Goal: Transaction & Acquisition: Purchase product/service

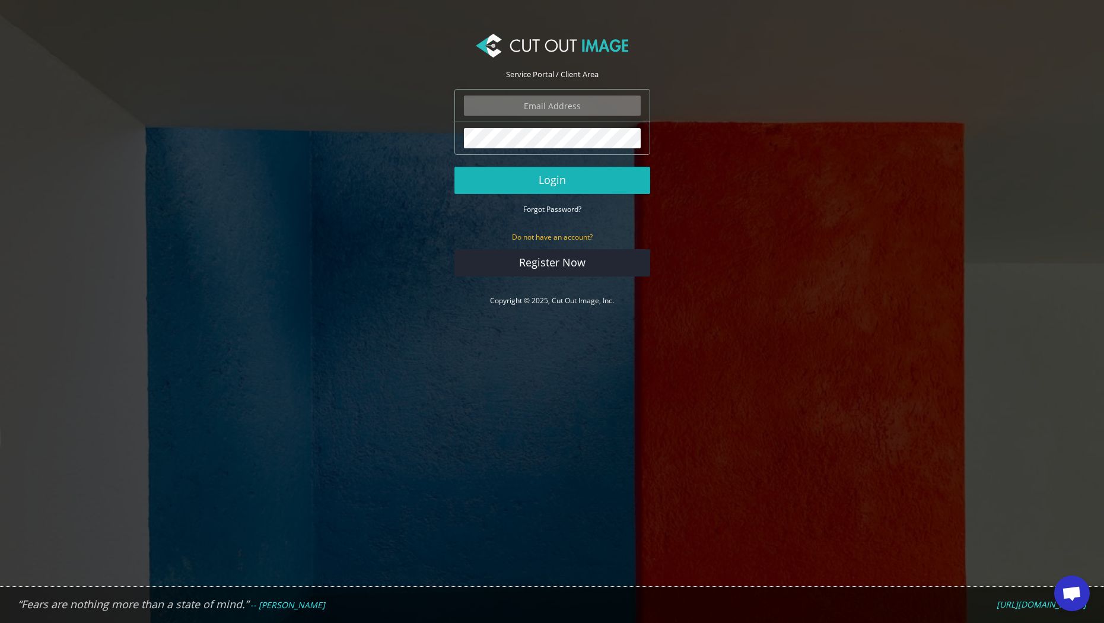
type input "russ@rokwood.com"
click at [558, 179] on button "Login" at bounding box center [552, 180] width 196 height 27
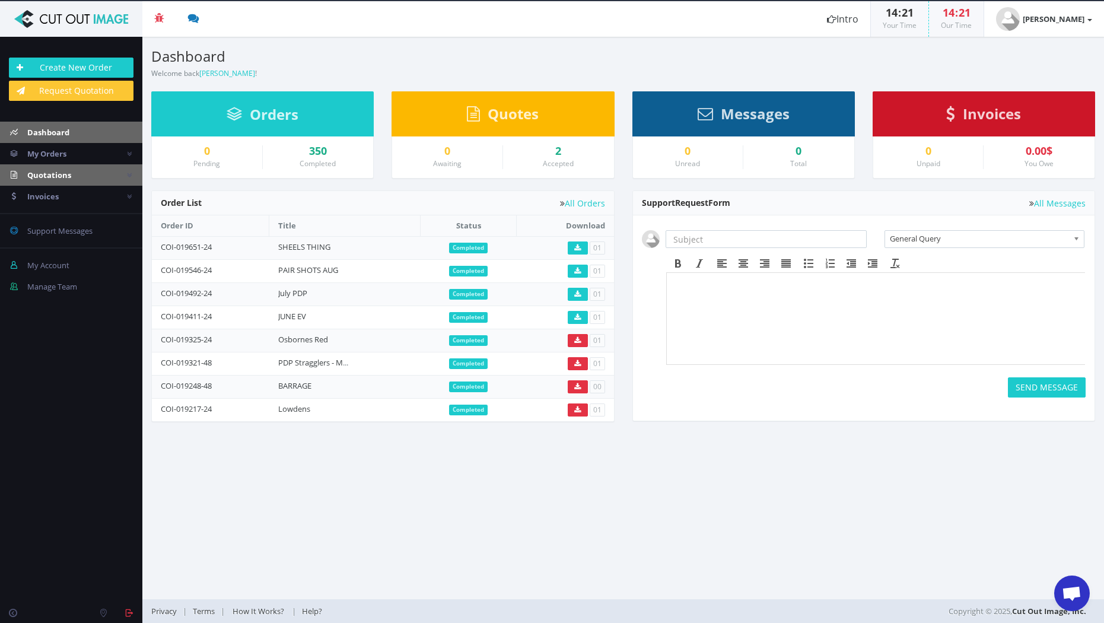
click at [39, 171] on span "Quotations" at bounding box center [49, 175] width 44 height 11
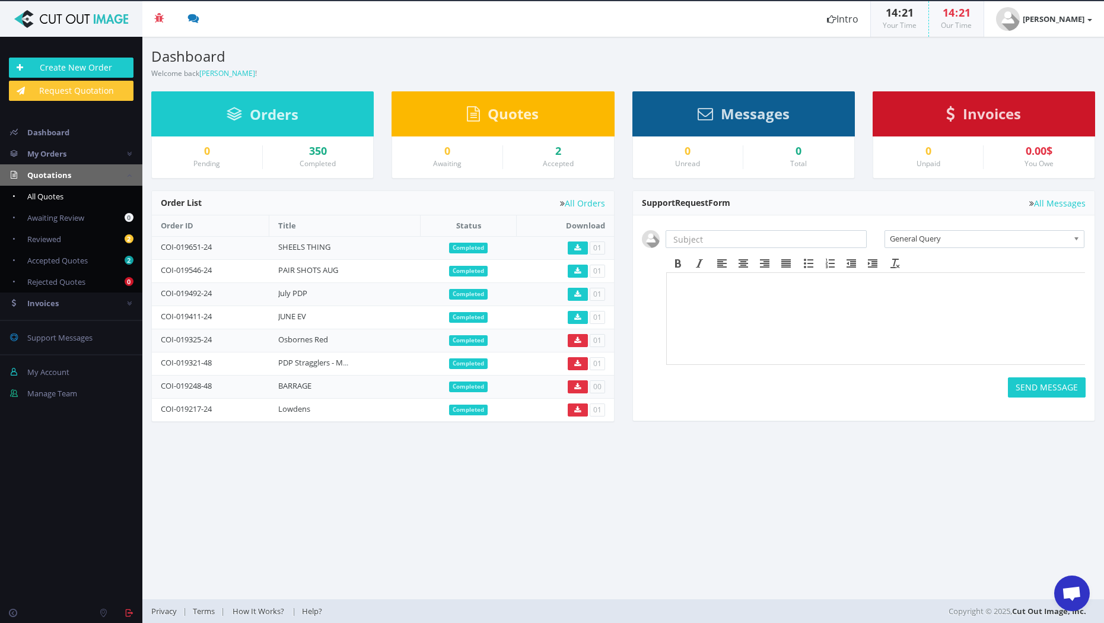
click at [39, 195] on span "All Quotes" at bounding box center [45, 196] width 36 height 11
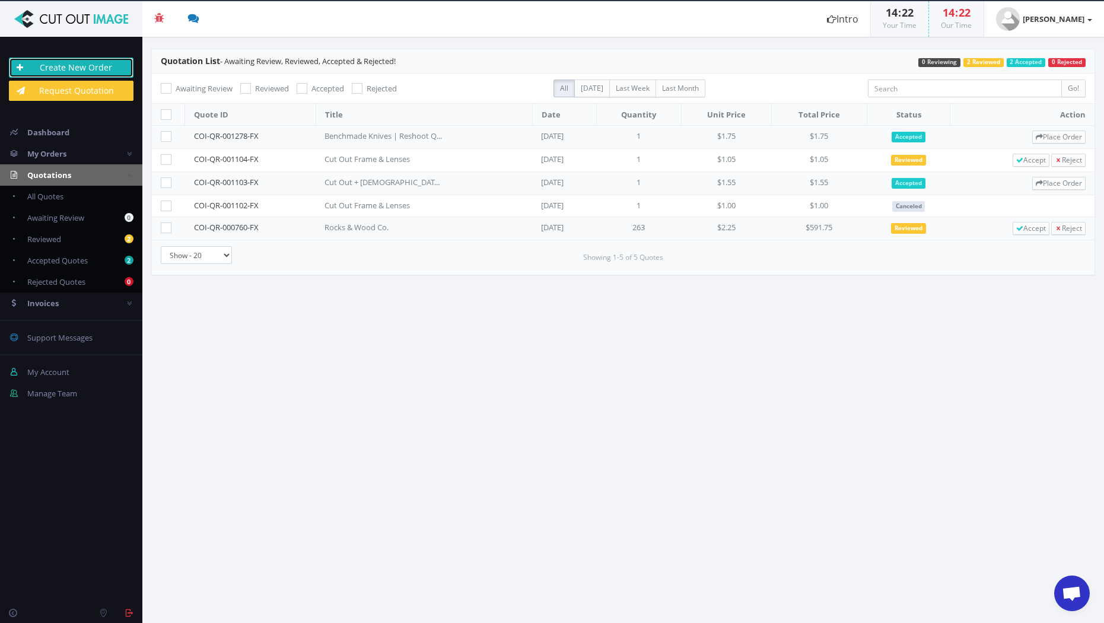
click at [62, 67] on link "Create New Order" at bounding box center [71, 68] width 125 height 20
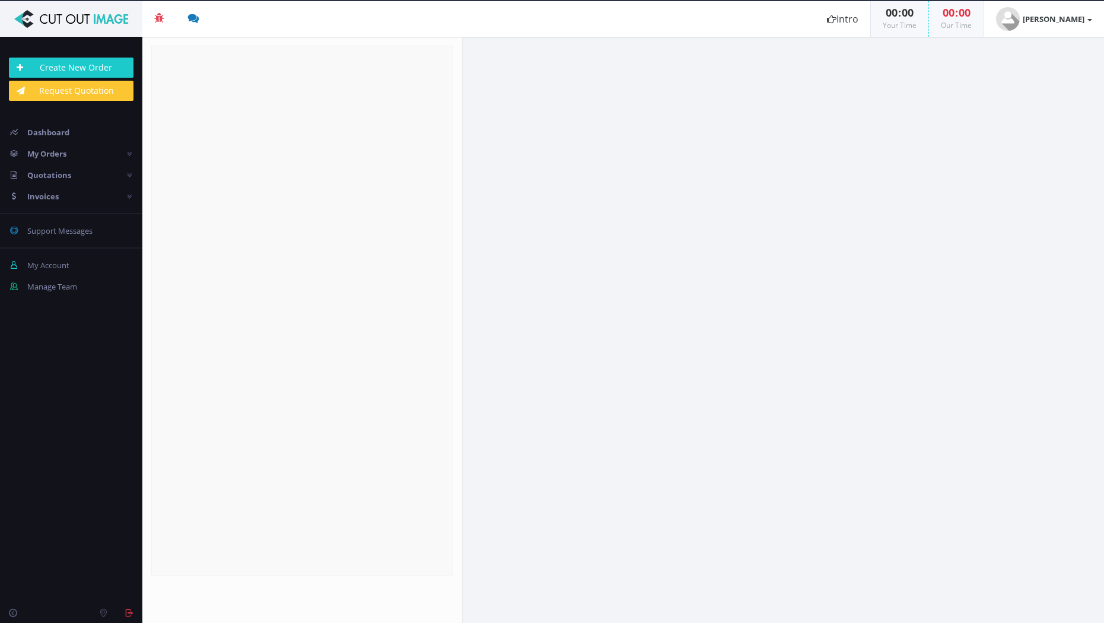
radio input "true"
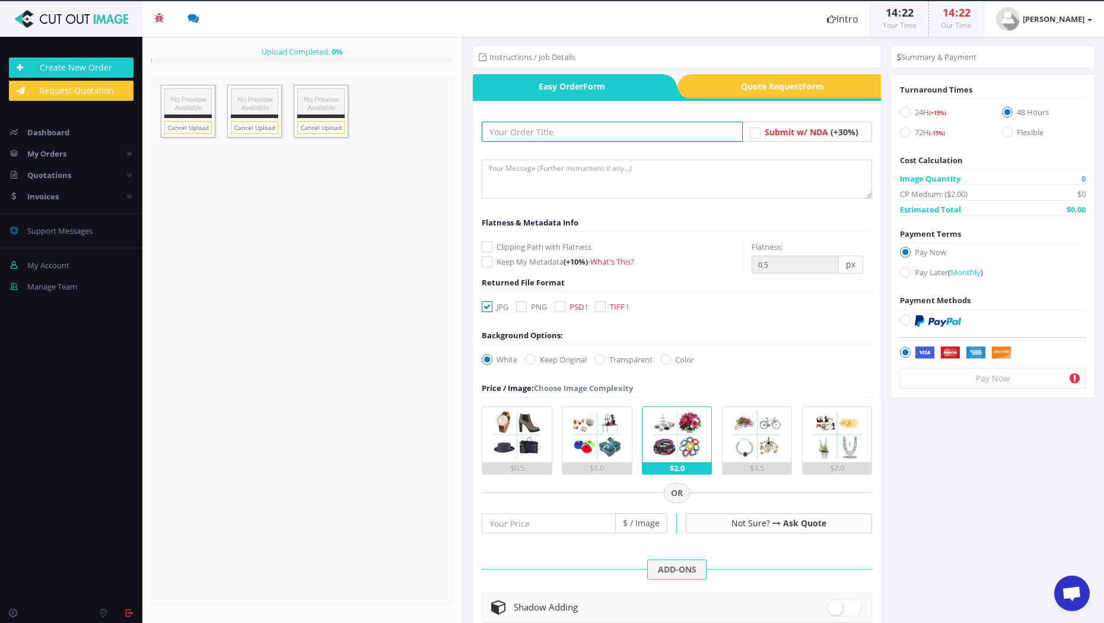
click at [538, 132] on input "text" at bounding box center [612, 132] width 261 height 20
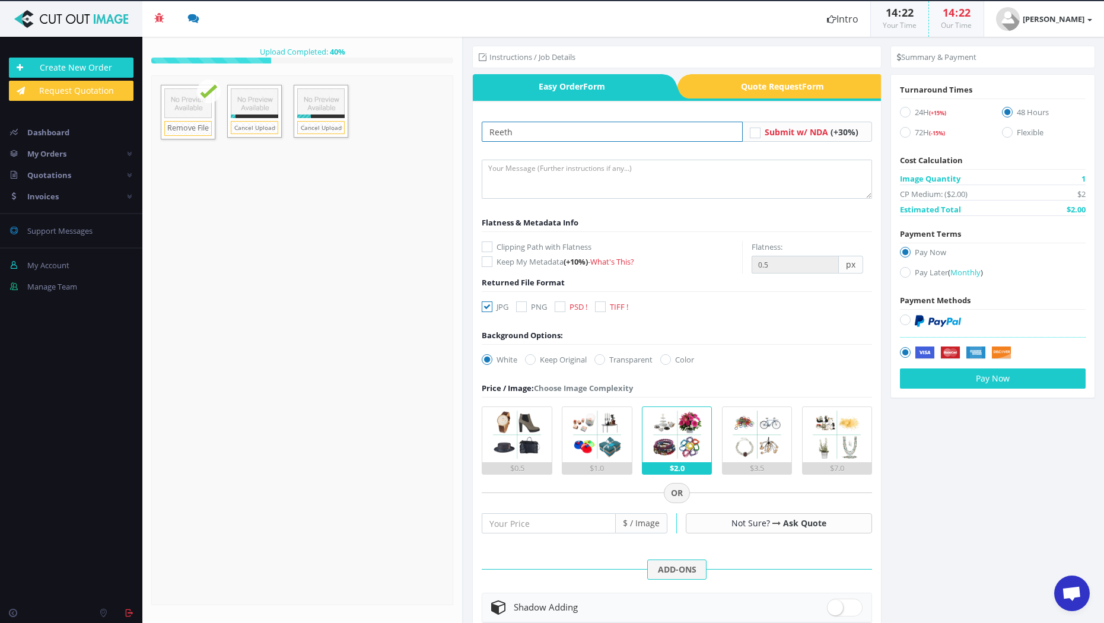
drag, startPoint x: 540, startPoint y: 133, endPoint x: 474, endPoint y: 131, distance: 65.9
click at [474, 131] on div "Reeth Submit w/ NDA (+30%) (+10%)" at bounding box center [677, 478] width 408 height 754
type input "Wreath Images"
click at [538, 167] on textarea at bounding box center [677, 179] width 390 height 39
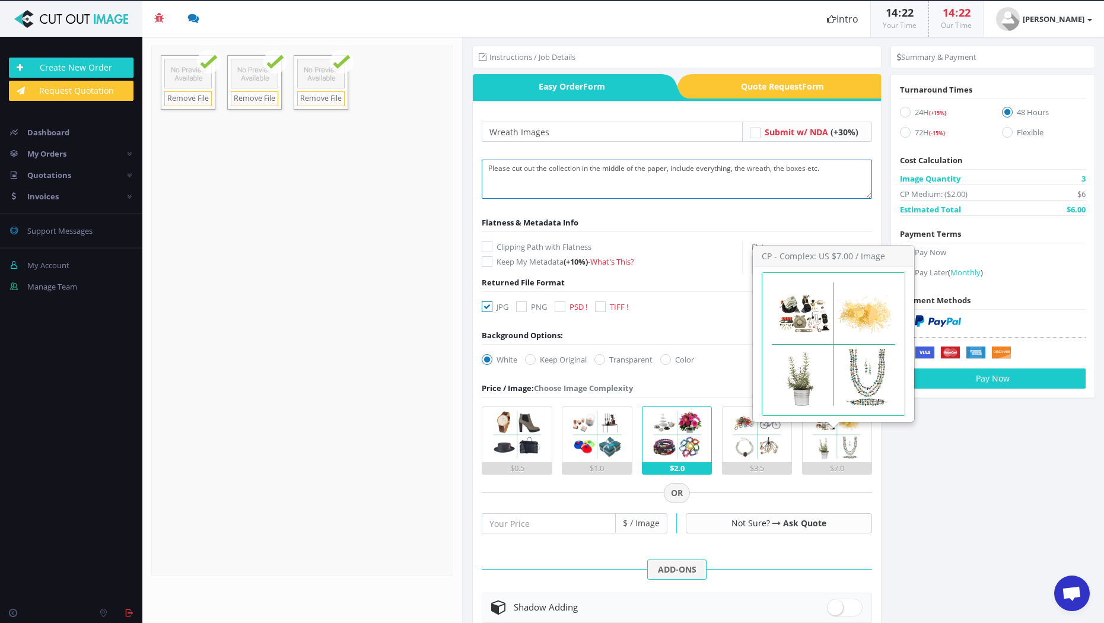
type textarea "Please cut out the collection in the middle of the paper, include everything, t…"
click at [825, 443] on img at bounding box center [836, 434] width 55 height 55
click at [0, 0] on input "$7.0" at bounding box center [0, 0] width 0 height 0
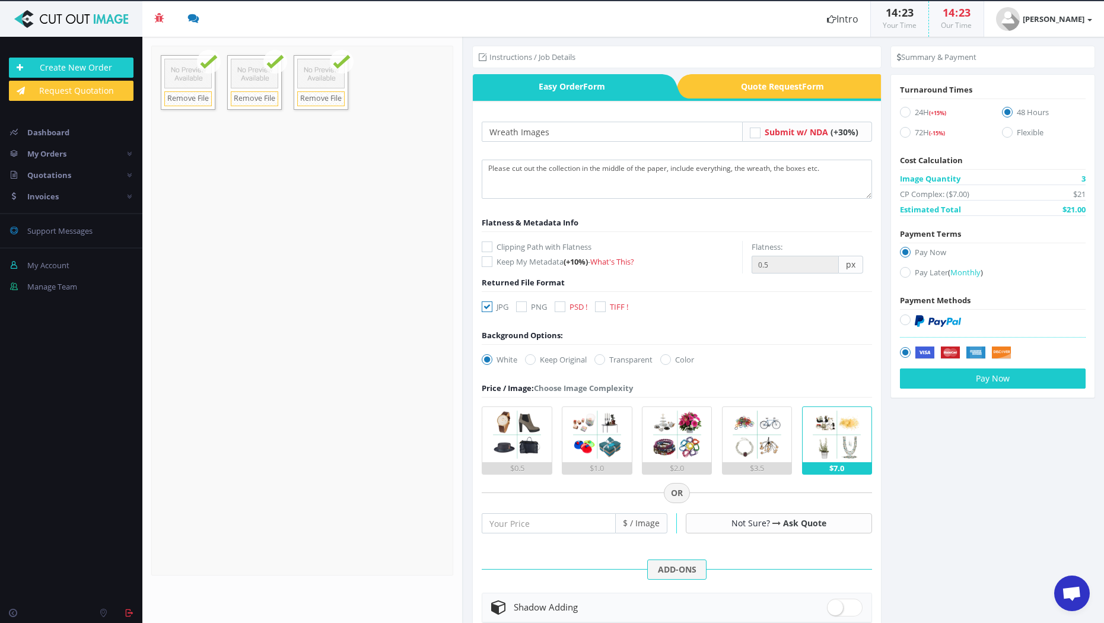
click at [564, 306] on icon at bounding box center [560, 306] width 11 height 11
click at [564, 306] on input "PSD !" at bounding box center [562, 307] width 8 height 8
checkbox input "true"
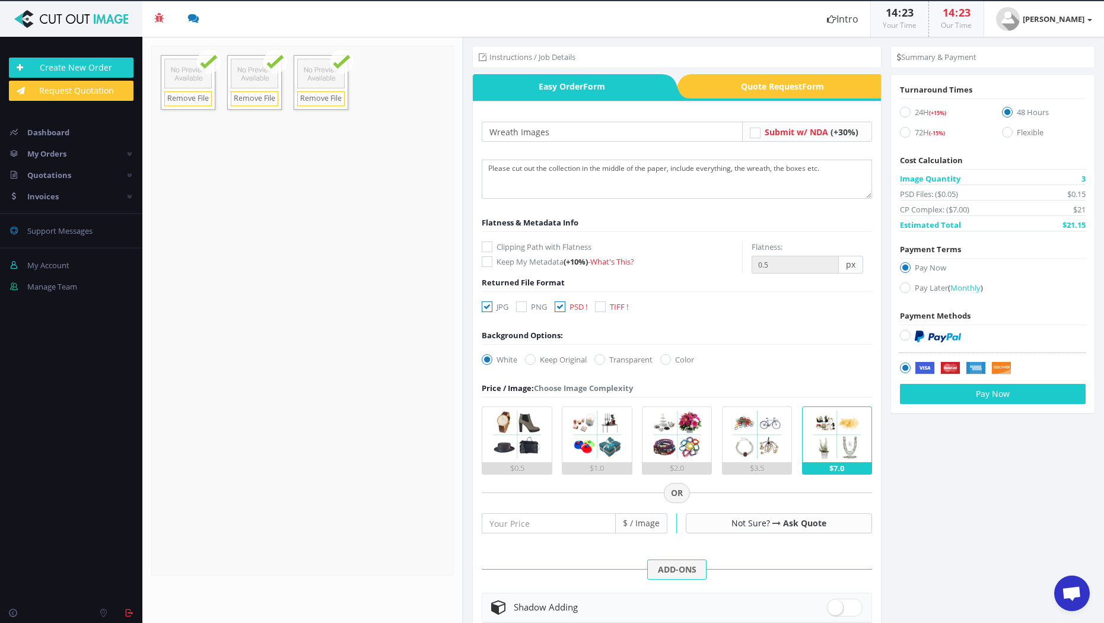
click at [489, 306] on icon at bounding box center [487, 306] width 11 height 11
click at [489, 306] on input "JPG" at bounding box center [489, 307] width 8 height 8
checkbox input "false"
click at [532, 357] on icon at bounding box center [530, 359] width 11 height 11
click at [532, 357] on input "Keep Original" at bounding box center [532, 360] width 8 height 8
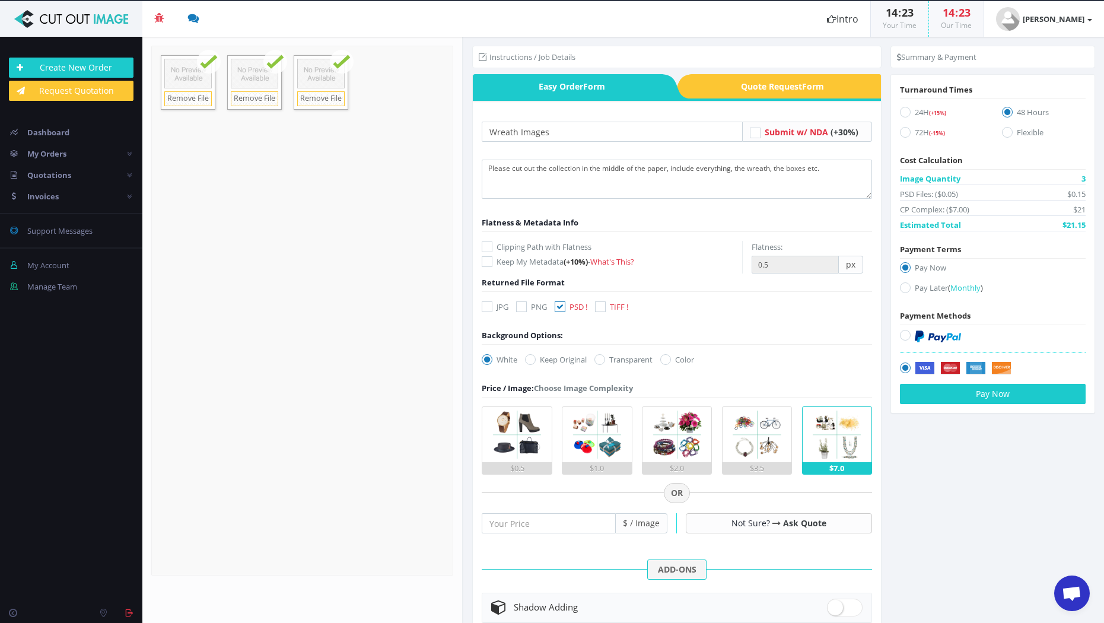
radio input "true"
click at [905, 109] on icon at bounding box center [905, 112] width 11 height 11
click at [905, 109] on input "24H (+15%)" at bounding box center [907, 113] width 8 height 8
radio input "true"
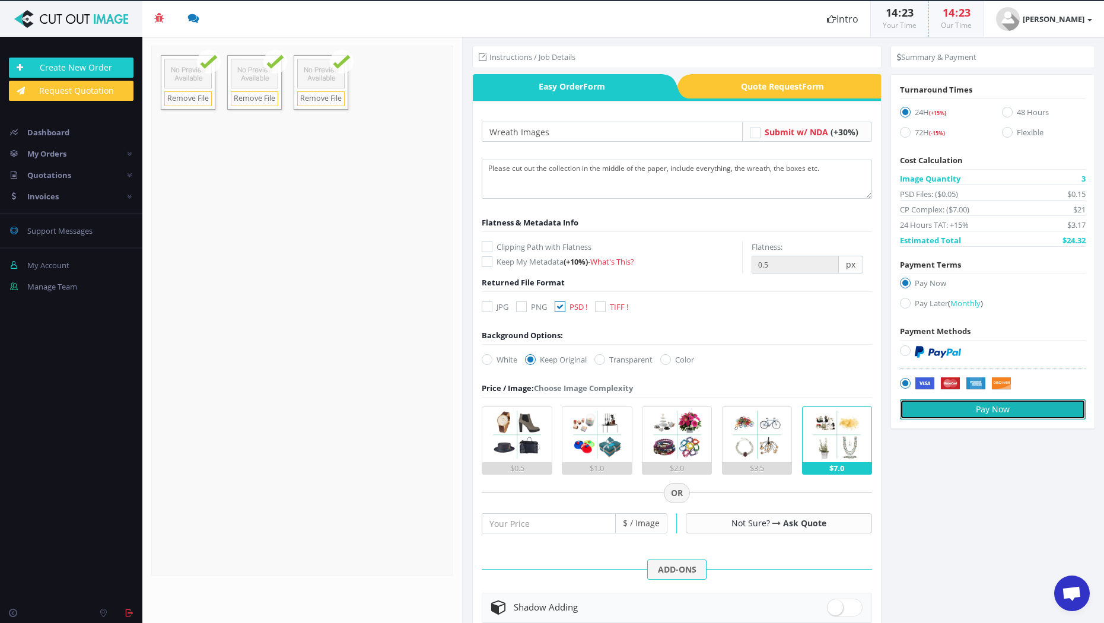
click at [1014, 409] on button "Pay Now" at bounding box center [993, 409] width 186 height 20
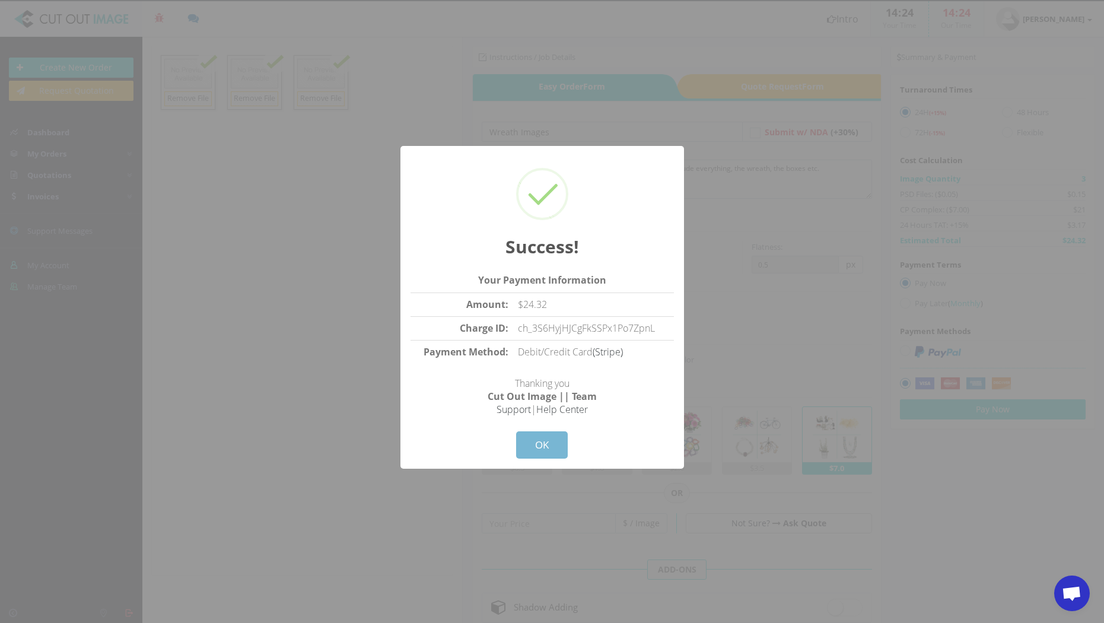
click at [536, 444] on button "OK" at bounding box center [542, 444] width 52 height 27
